Goal: Find specific page/section: Find specific page/section

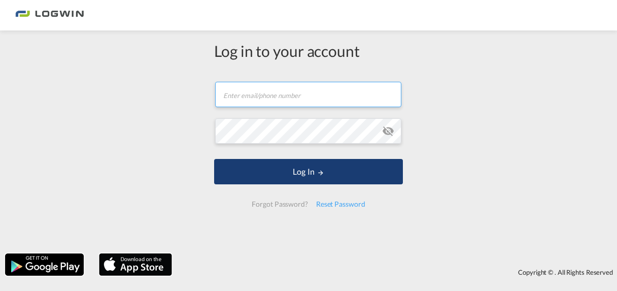
type input "[PERSON_NAME][EMAIL_ADDRESS][DOMAIN_NAME]"
click at [293, 176] on button "Log In" at bounding box center [308, 171] width 189 height 25
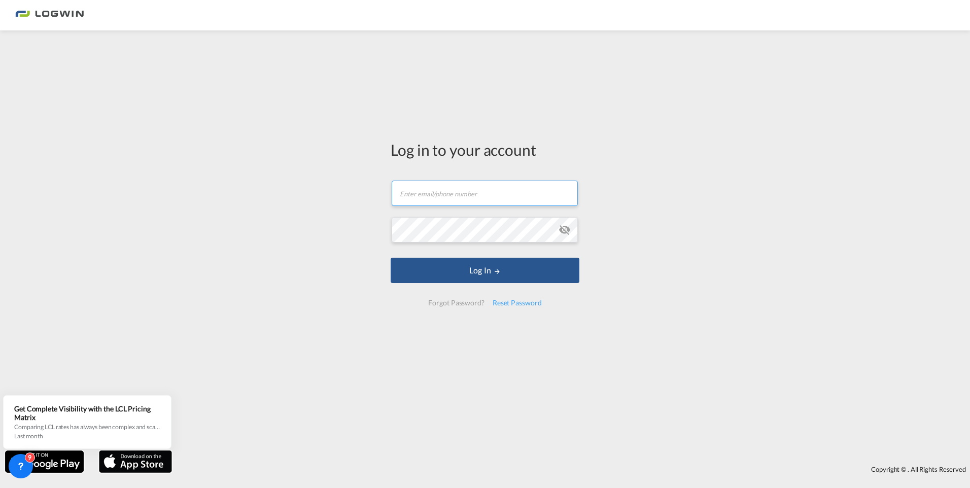
type input "[PERSON_NAME][EMAIL_ADDRESS][DOMAIN_NAME]"
